Goal: Information Seeking & Learning: Learn about a topic

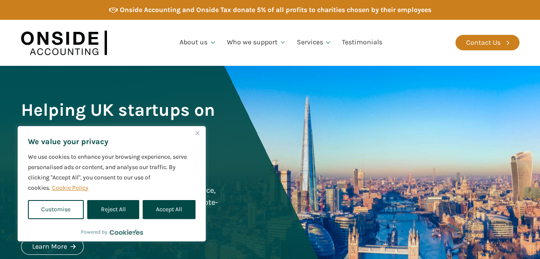
click at [199, 130] on button "Close" at bounding box center [197, 133] width 10 height 10
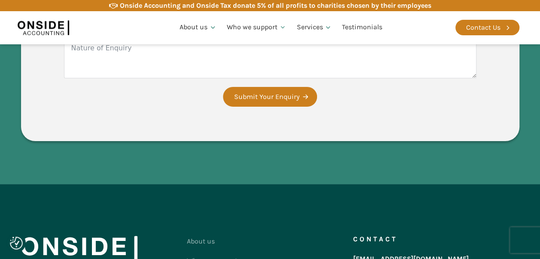
scroll to position [1766, 0]
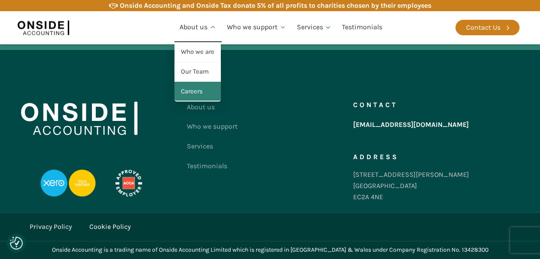
click at [200, 95] on link "Careers" at bounding box center [197, 92] width 46 height 20
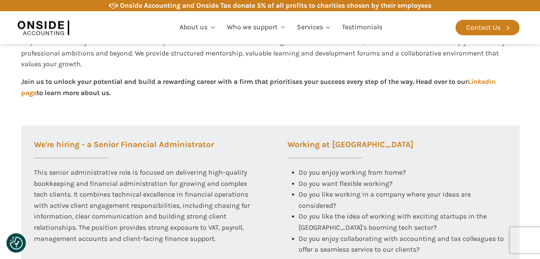
scroll to position [301, 0]
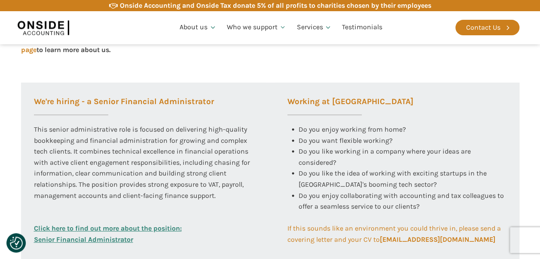
click at [130, 224] on link "Click here to find out more about the position: Senior Financial Administrator" at bounding box center [108, 233] width 148 height 22
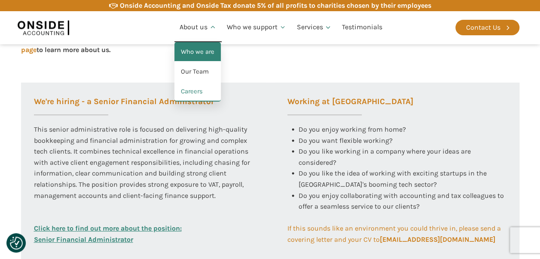
click at [207, 56] on link "Who we are" at bounding box center [197, 52] width 46 height 20
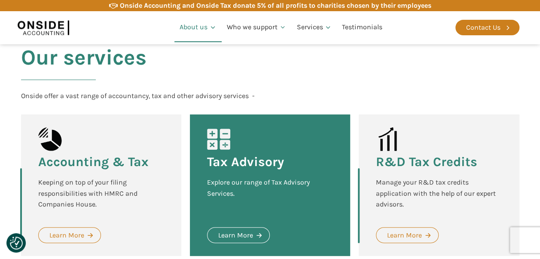
scroll to position [1181, 0]
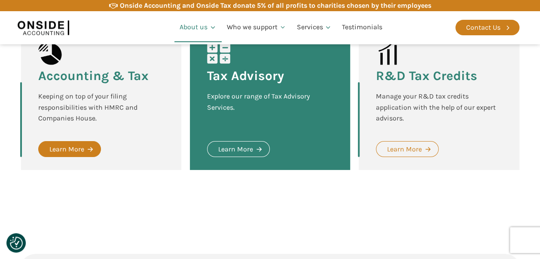
click at [58, 143] on div "Learn More" at bounding box center [66, 148] width 35 height 11
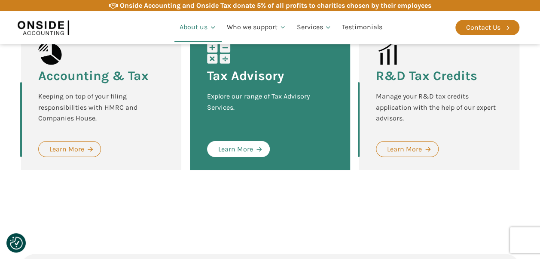
click at [244, 143] on div "Learn More" at bounding box center [235, 148] width 35 height 11
